Goal: Transaction & Acquisition: Purchase product/service

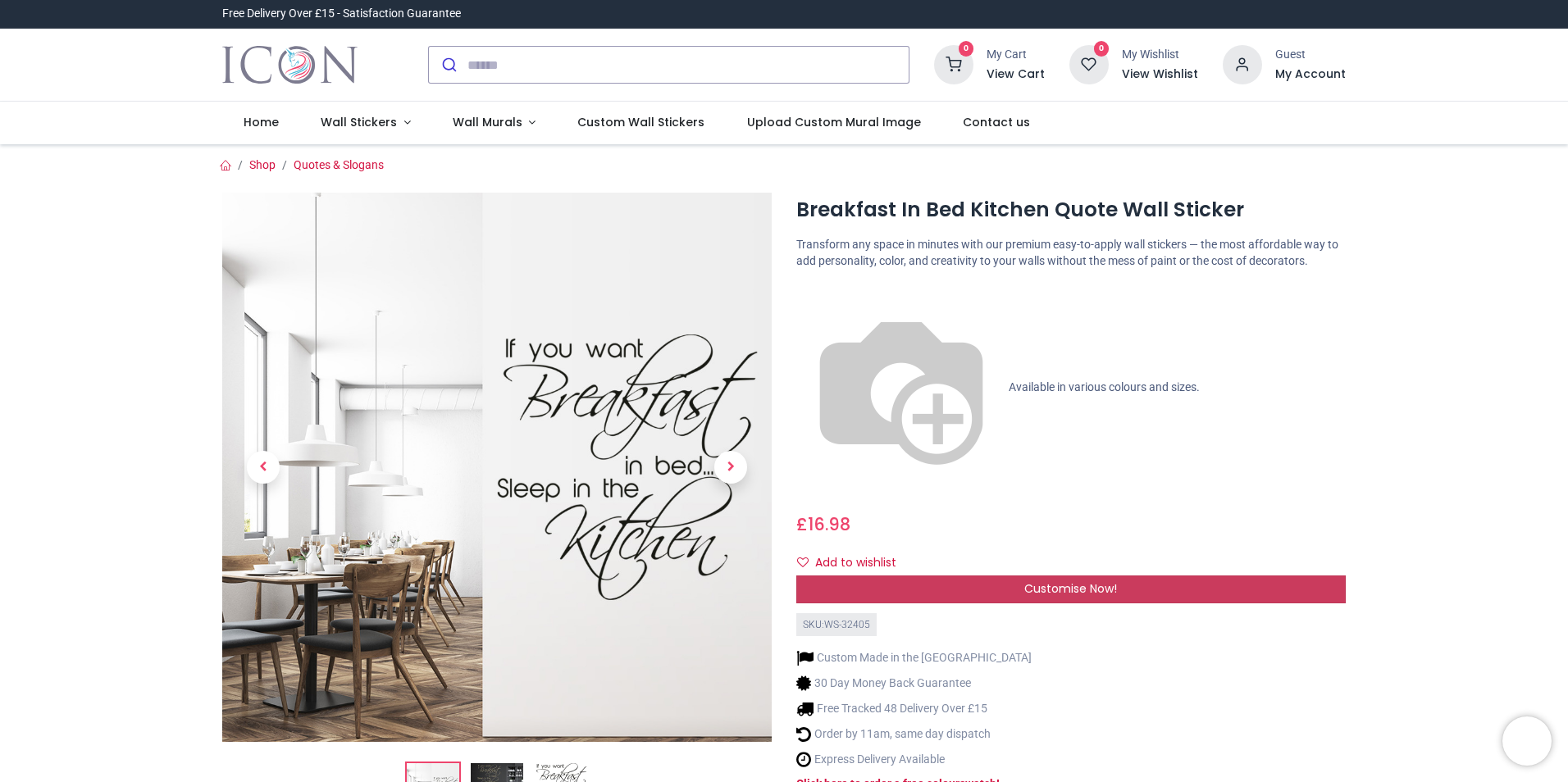
click at [1193, 575] on div "Customise Now!" at bounding box center [1070, 589] width 549 height 28
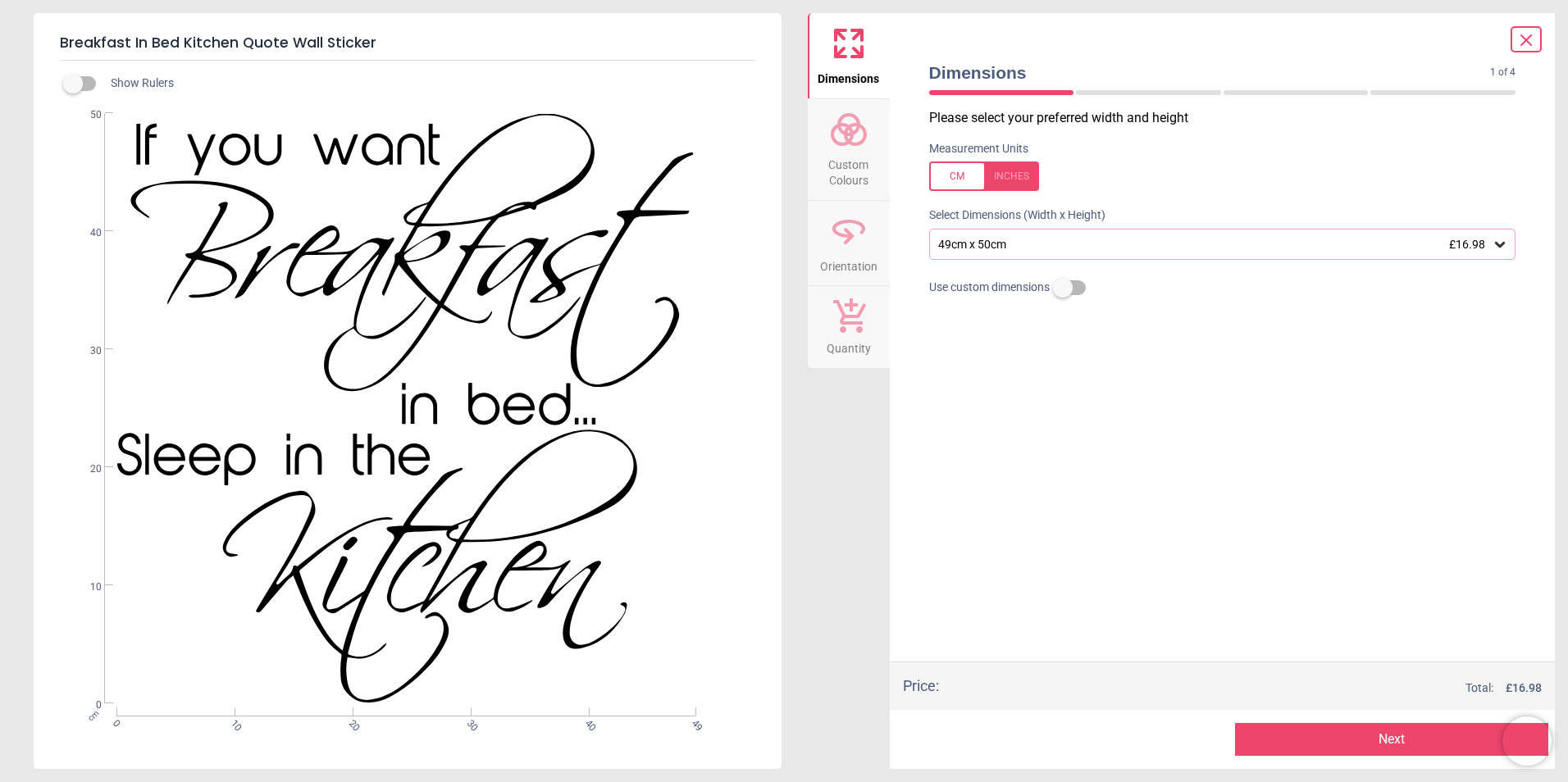
click at [1501, 244] on icon at bounding box center [1500, 244] width 16 height 16
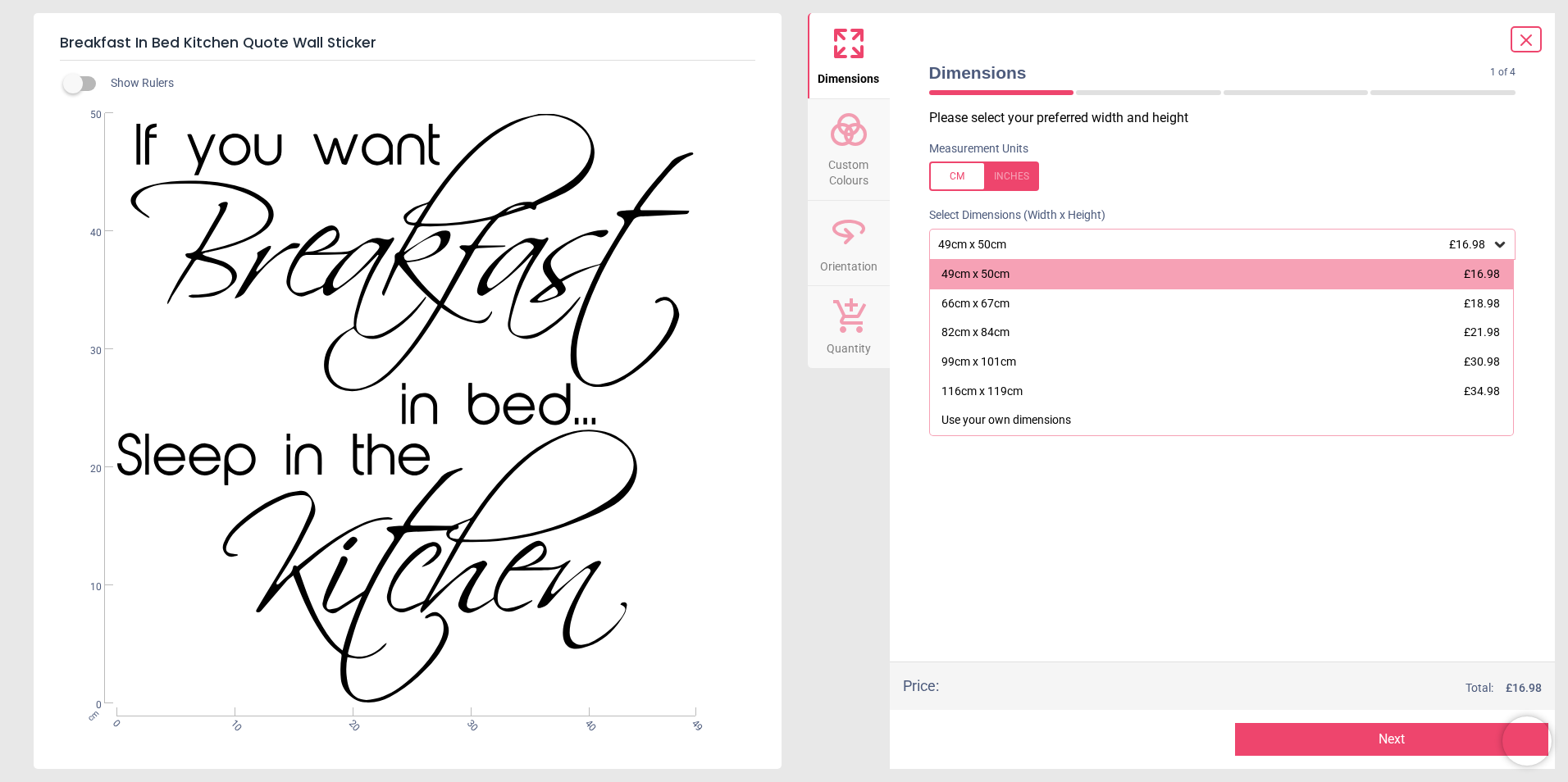
click at [1501, 244] on icon at bounding box center [1500, 244] width 16 height 16
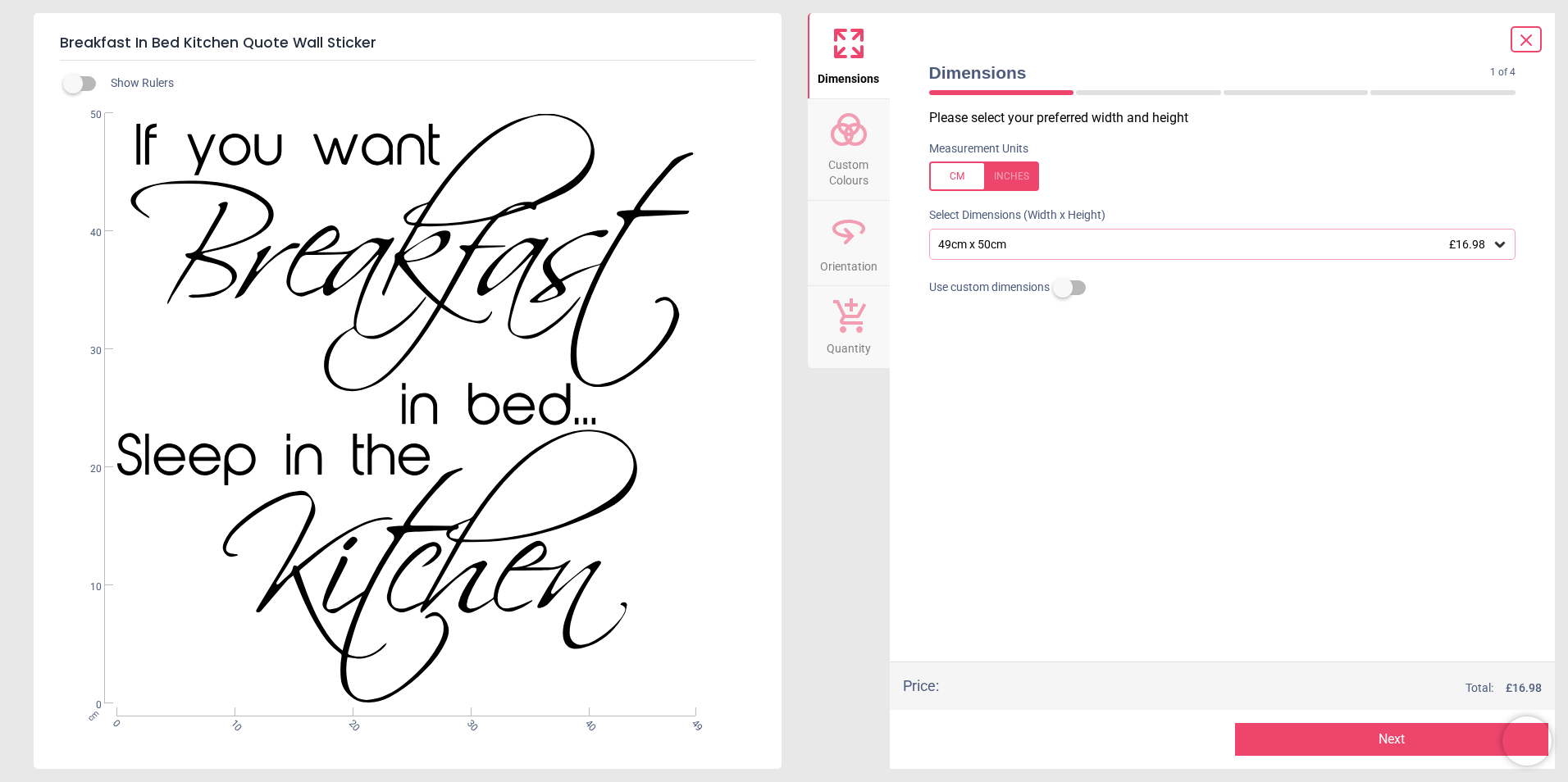
click at [1501, 244] on icon at bounding box center [1500, 244] width 16 height 16
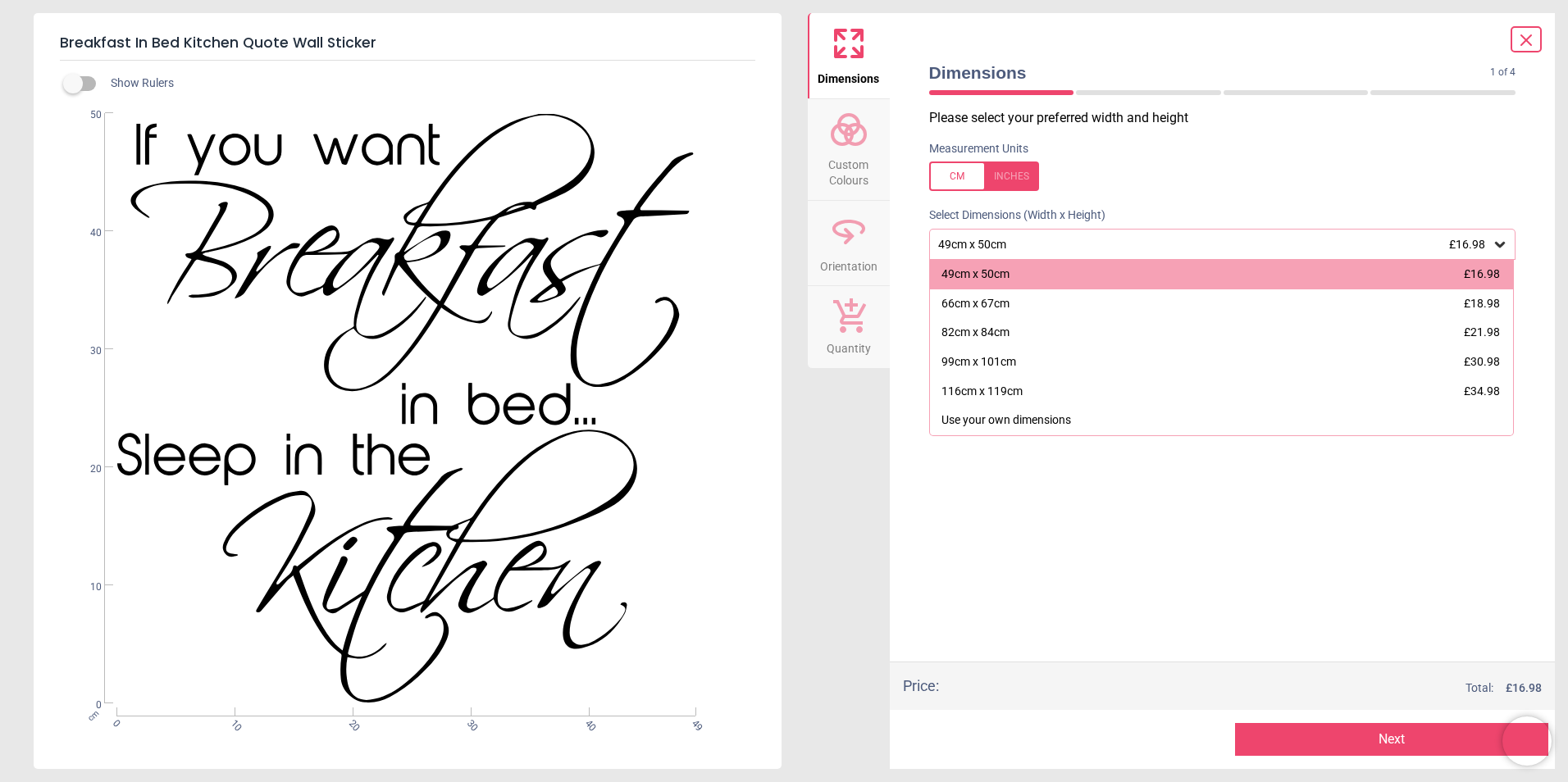
click at [1501, 244] on icon at bounding box center [1500, 244] width 16 height 16
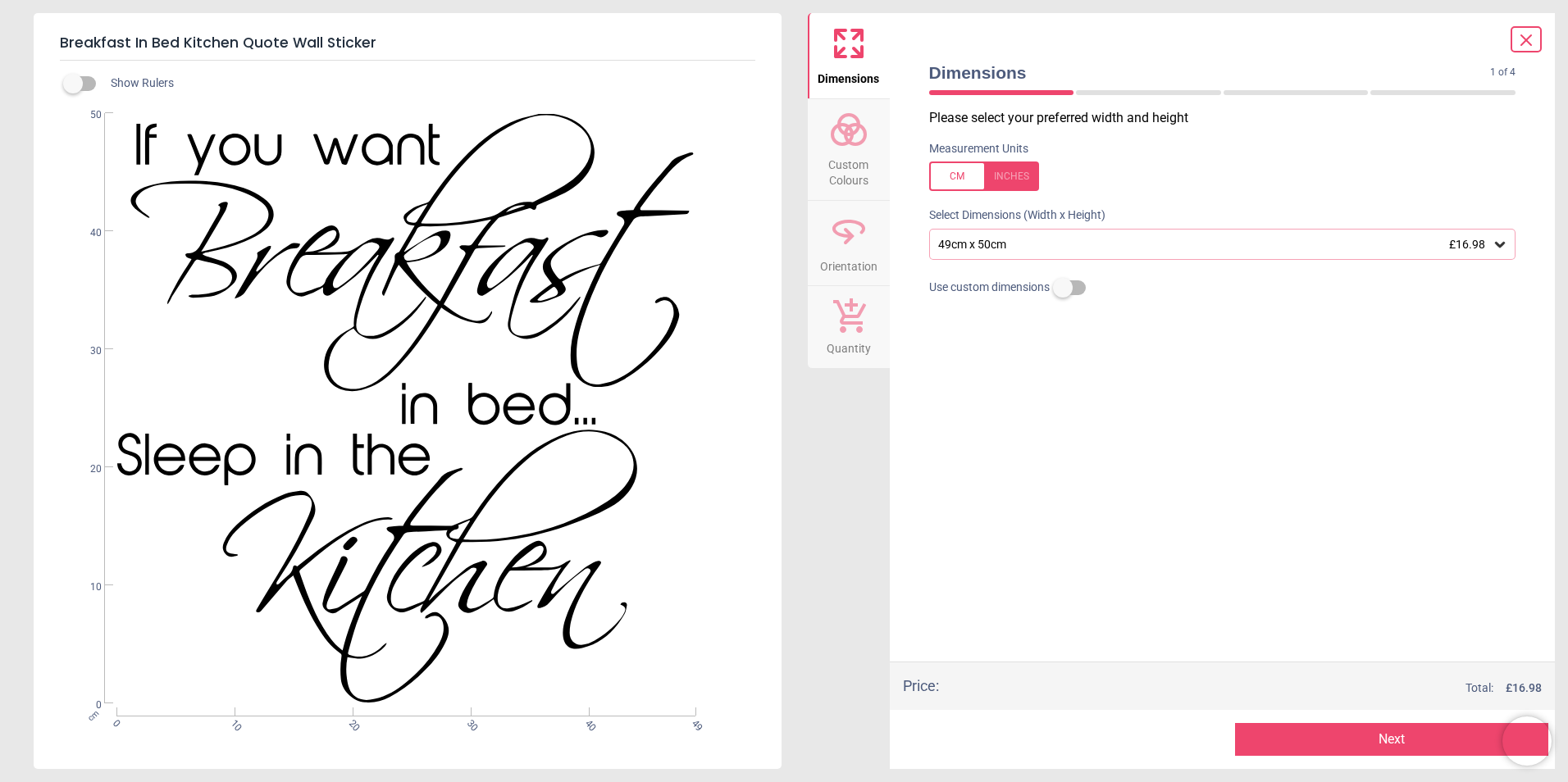
click at [1063, 288] on label at bounding box center [1063, 288] width 0 height 0
click at [1063, 252] on label at bounding box center [1063, 252] width 0 height 0
click at [1495, 243] on icon at bounding box center [1500, 244] width 16 height 16
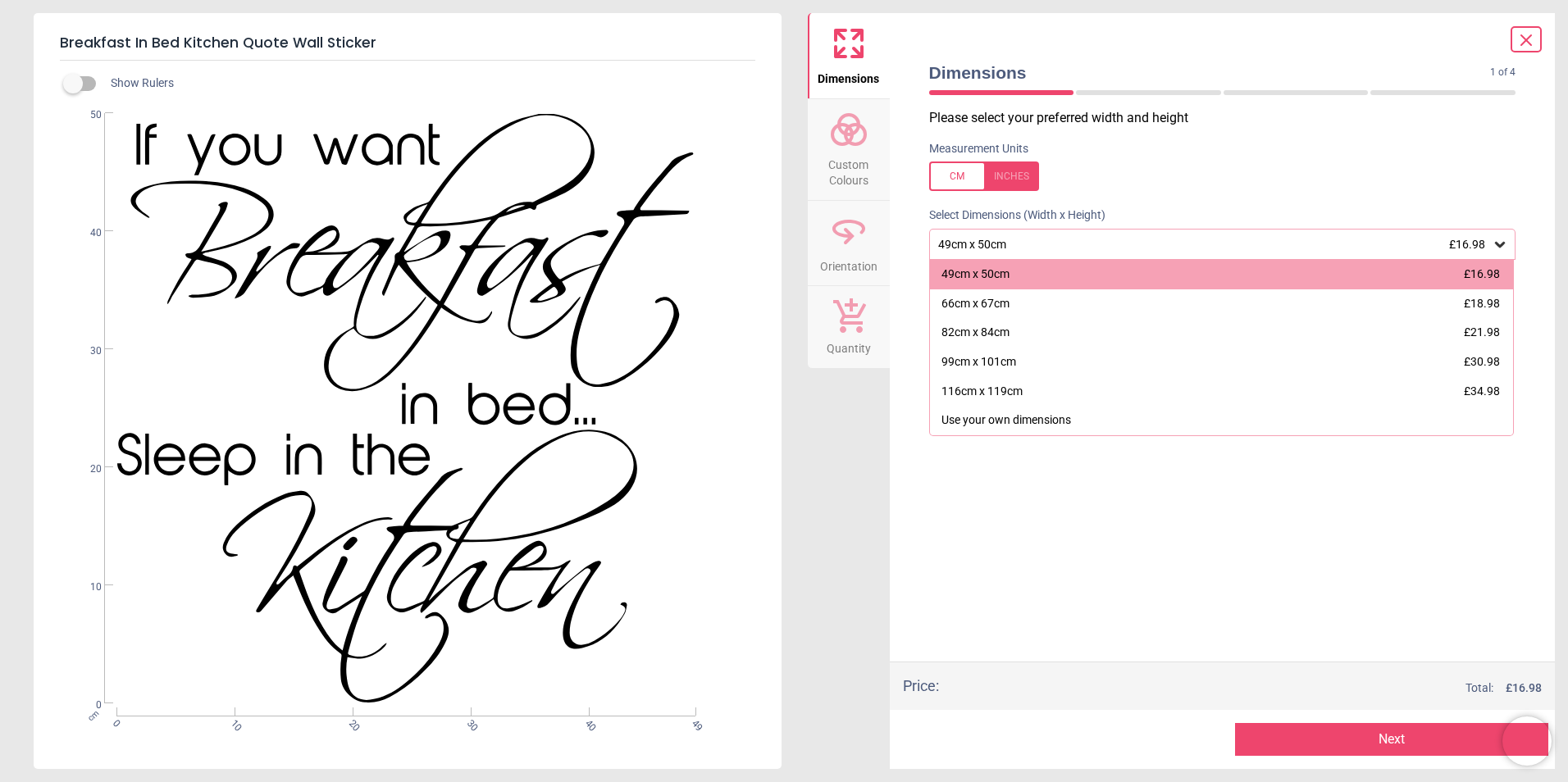
click at [1497, 242] on icon at bounding box center [1500, 244] width 16 height 16
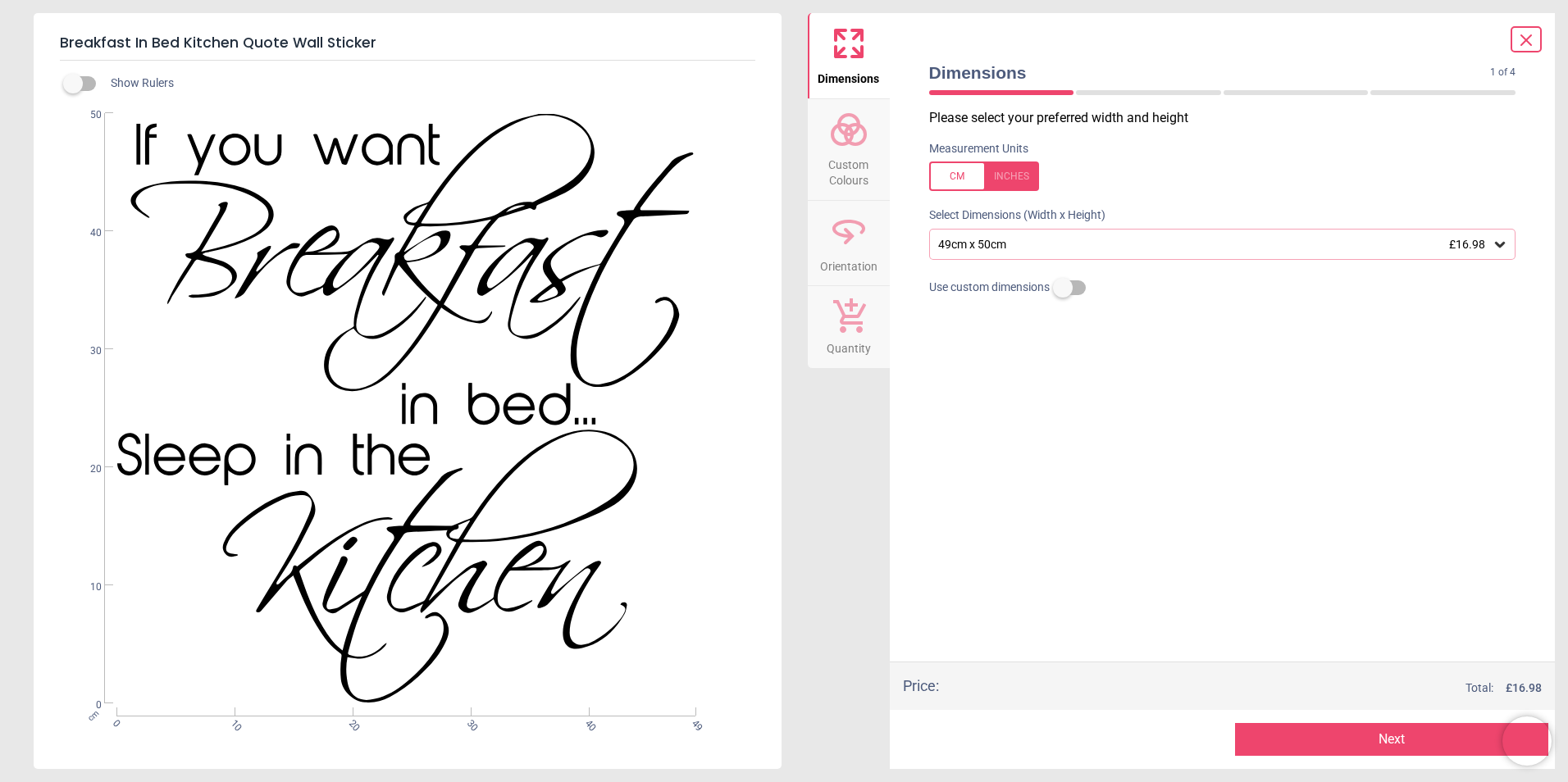
click at [1528, 49] on icon at bounding box center [1526, 40] width 20 height 20
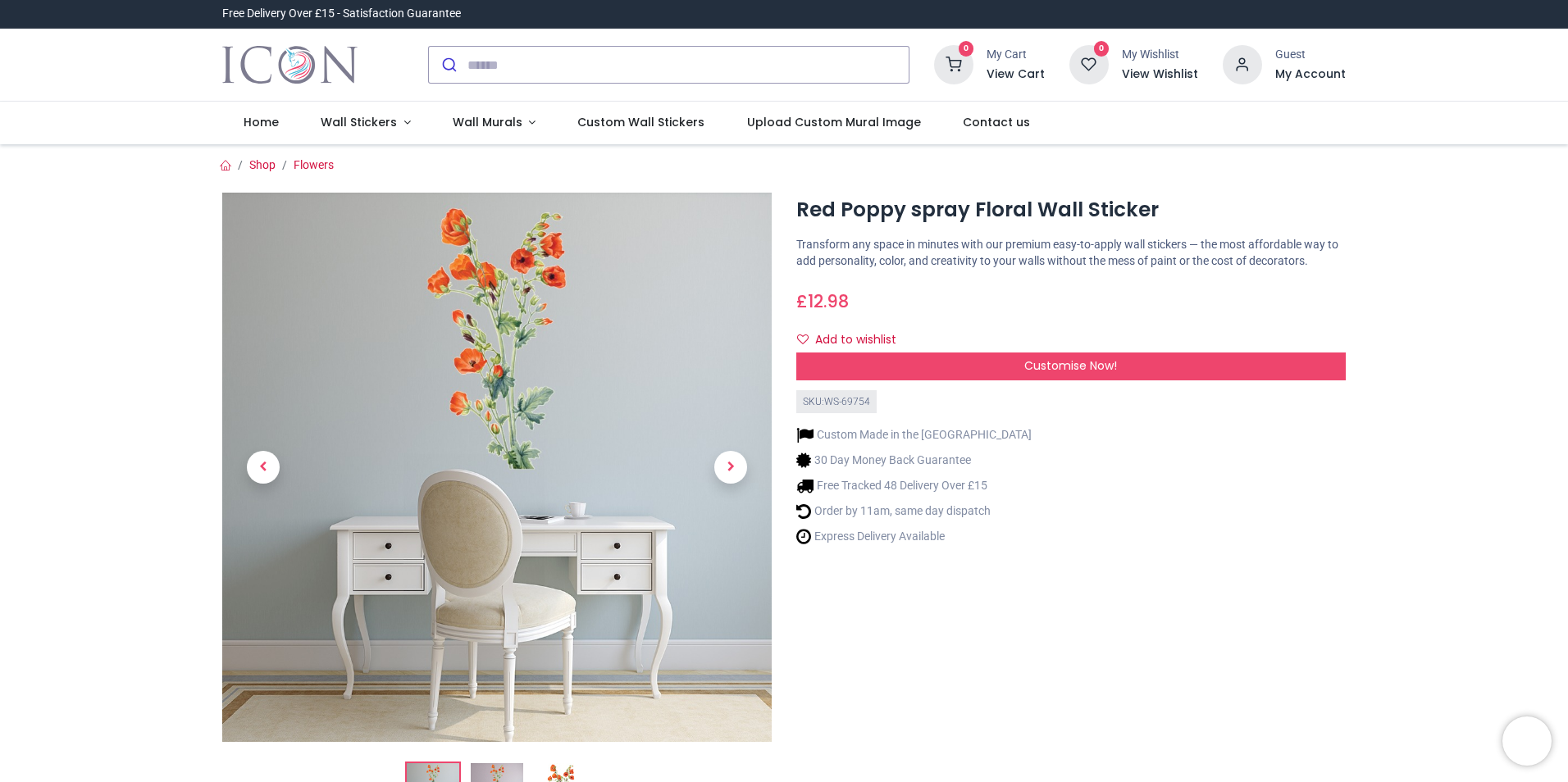
click at [1162, 609] on div "Red Poppy spray Floral Wall Sticker https://www.iconwallstickers.co.uk/red-popp…" at bounding box center [1070, 511] width 574 height 638
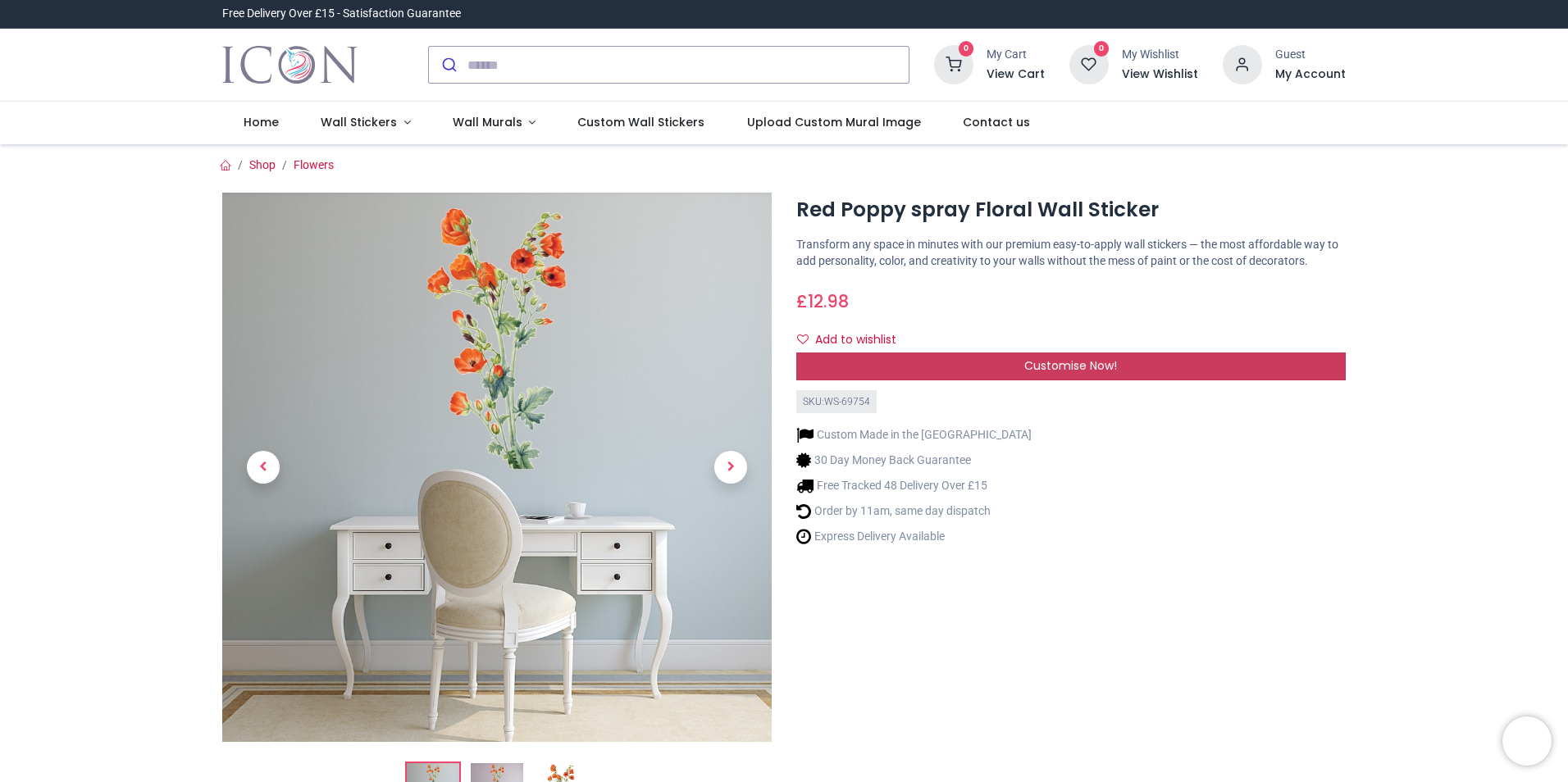
click at [1156, 362] on div "Customise Now!" at bounding box center [1070, 366] width 549 height 28
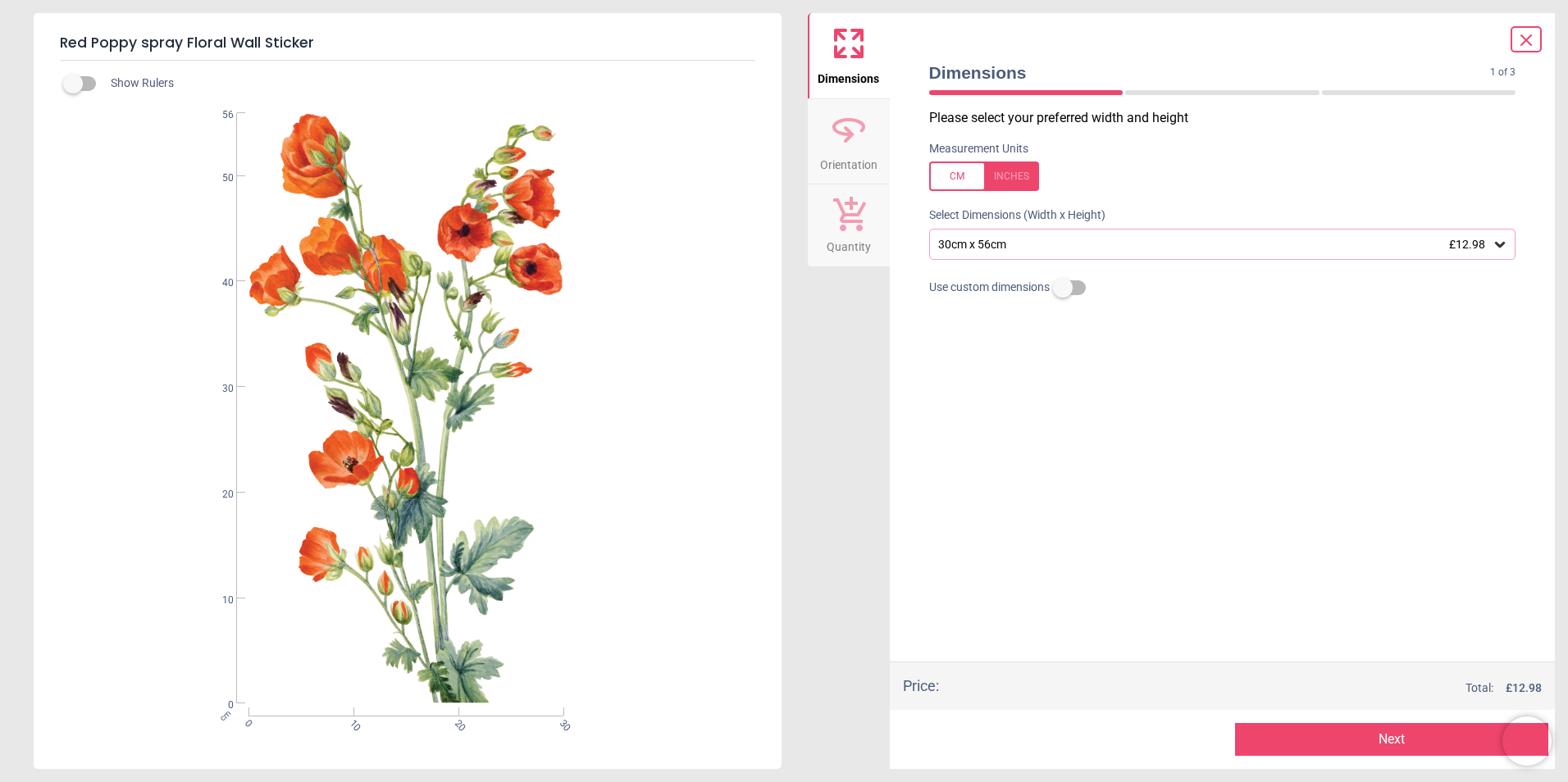
click at [1063, 288] on label at bounding box center [1063, 288] width 0 height 0
click at [1063, 252] on label at bounding box center [1063, 252] width 0 height 0
